Goal: Task Accomplishment & Management: Complete application form

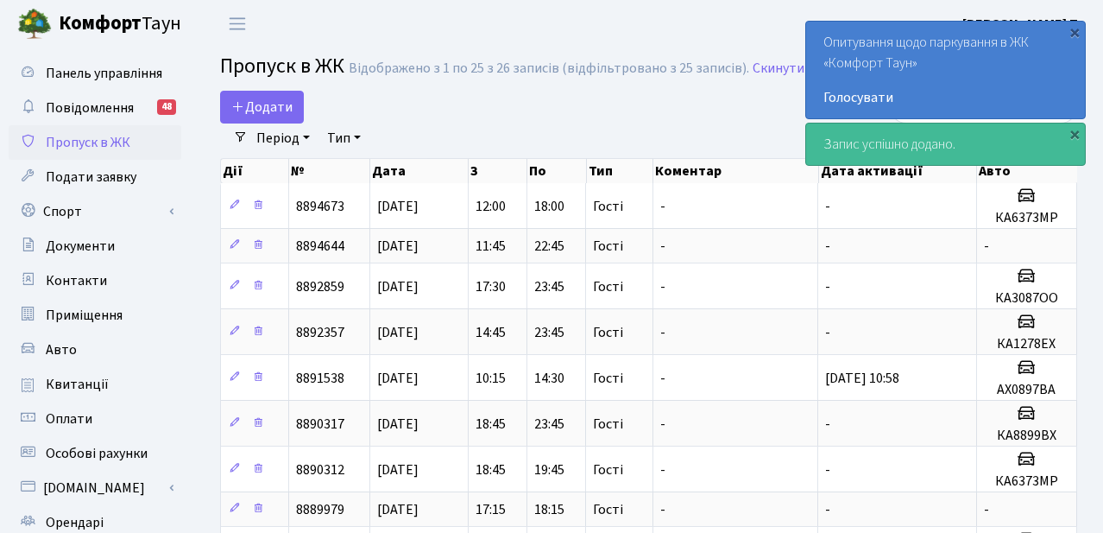
select select "25"
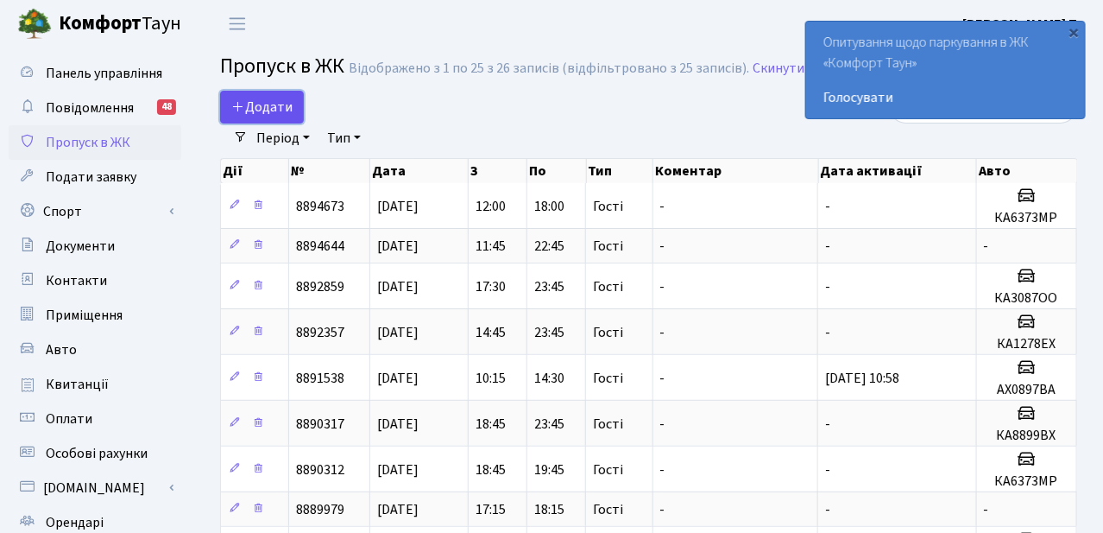
click at [277, 99] on span "Додати" at bounding box center [261, 107] width 61 height 19
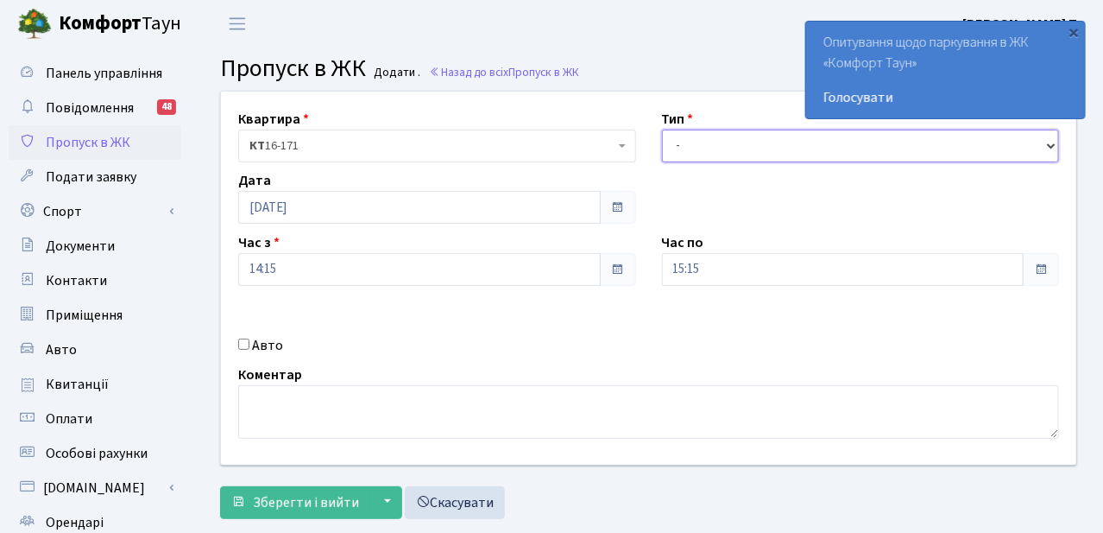
click at [674, 151] on select "- Доставка Таксі Гості Сервіс" at bounding box center [861, 146] width 398 height 33
select select "3"
click at [662, 130] on select "- Доставка Таксі Гості Сервіс" at bounding box center [861, 146] width 398 height 33
click at [244, 344] on input "Авто" at bounding box center [243, 343] width 11 height 11
checkbox input "true"
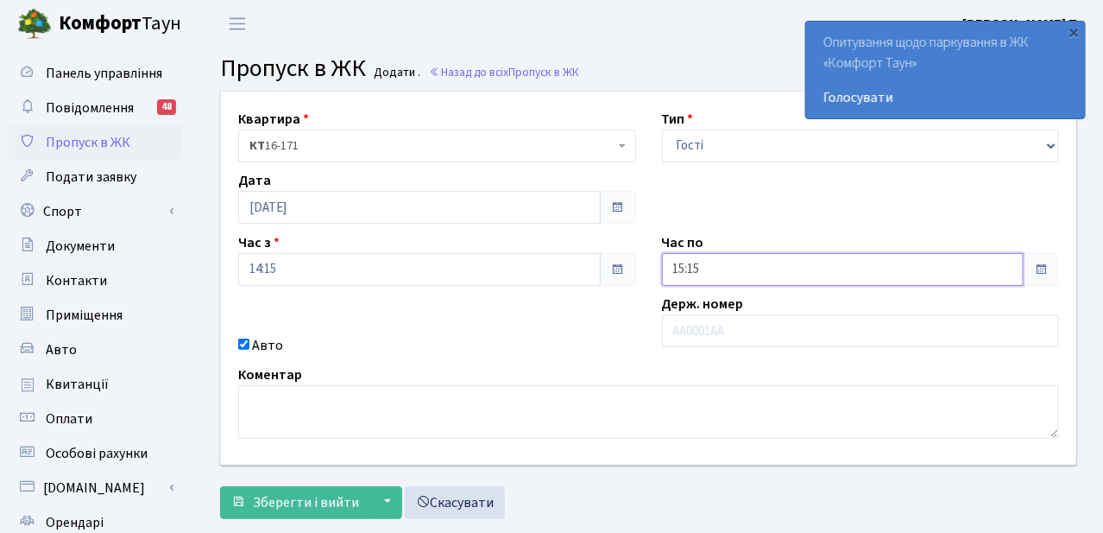
click at [755, 269] on input "15:15" at bounding box center [843, 269] width 363 height 33
click at [705, 63] on icon at bounding box center [709, 73] width 47 height 47
click at [706, 64] on icon at bounding box center [709, 73] width 47 height 47
type input "18:15"
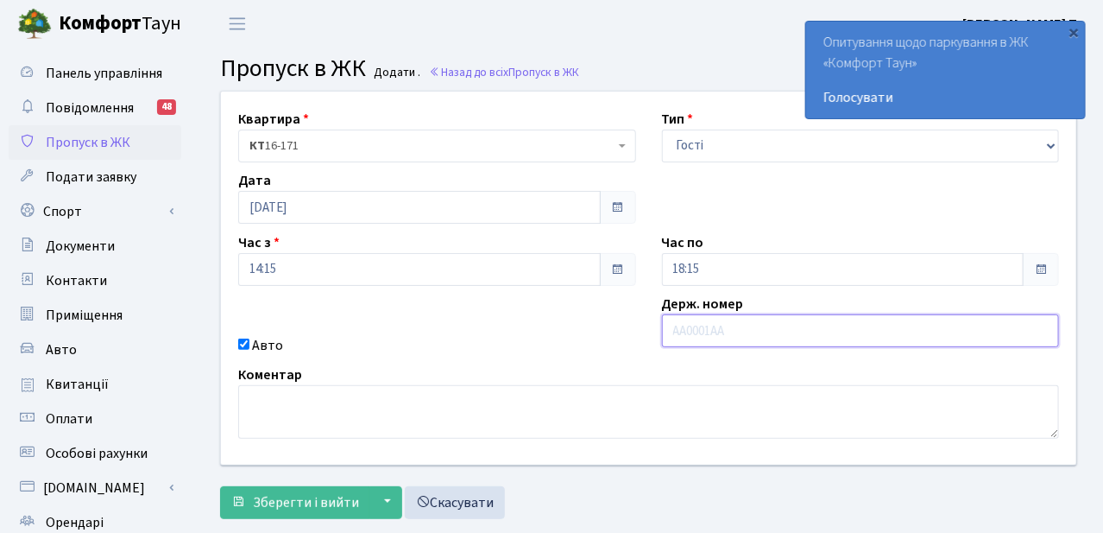
click at [739, 322] on input "text" at bounding box center [861, 330] width 398 height 33
type input "АА2304ТТ"
click at [278, 504] on span "Зберегти і вийти" at bounding box center [306, 502] width 106 height 19
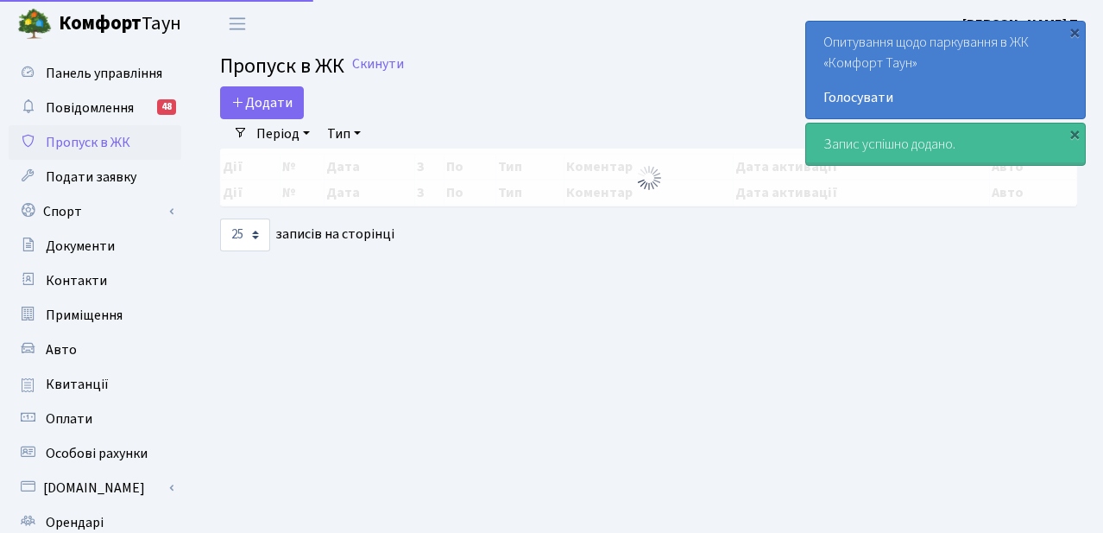
select select "25"
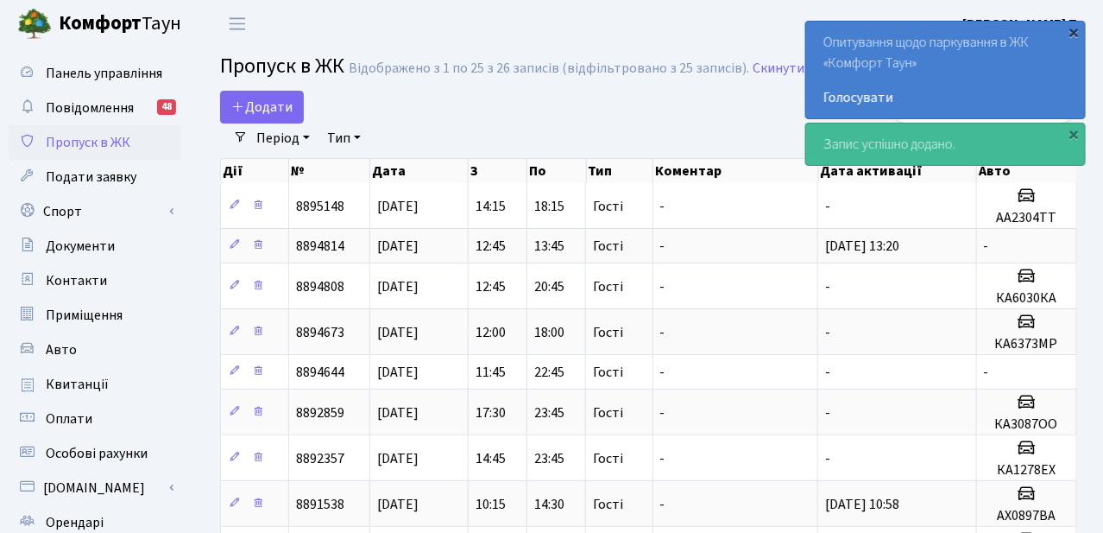
click at [1072, 35] on div "×" at bounding box center [1074, 31] width 17 height 17
